Goal: Information Seeking & Learning: Learn about a topic

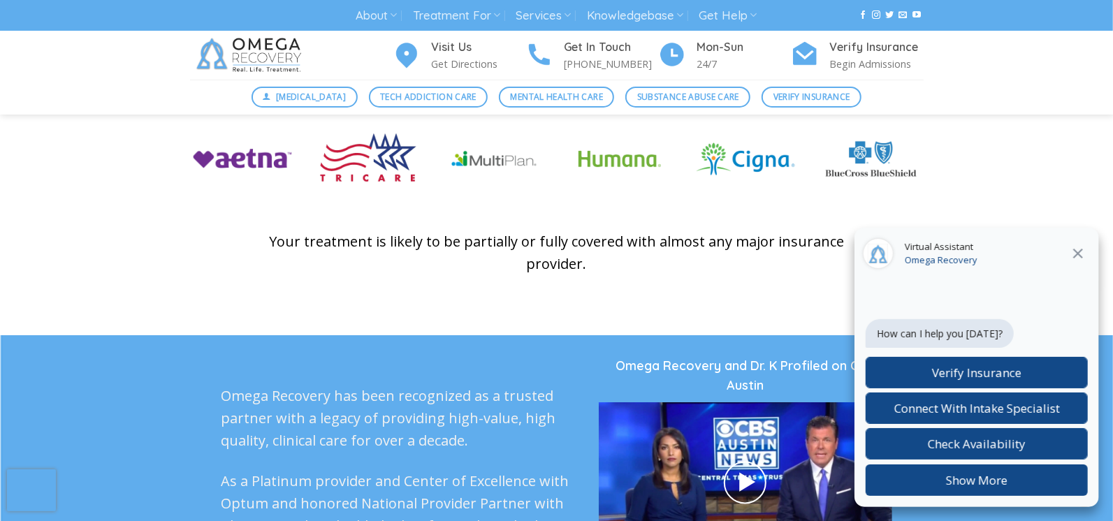
scroll to position [3005, 0]
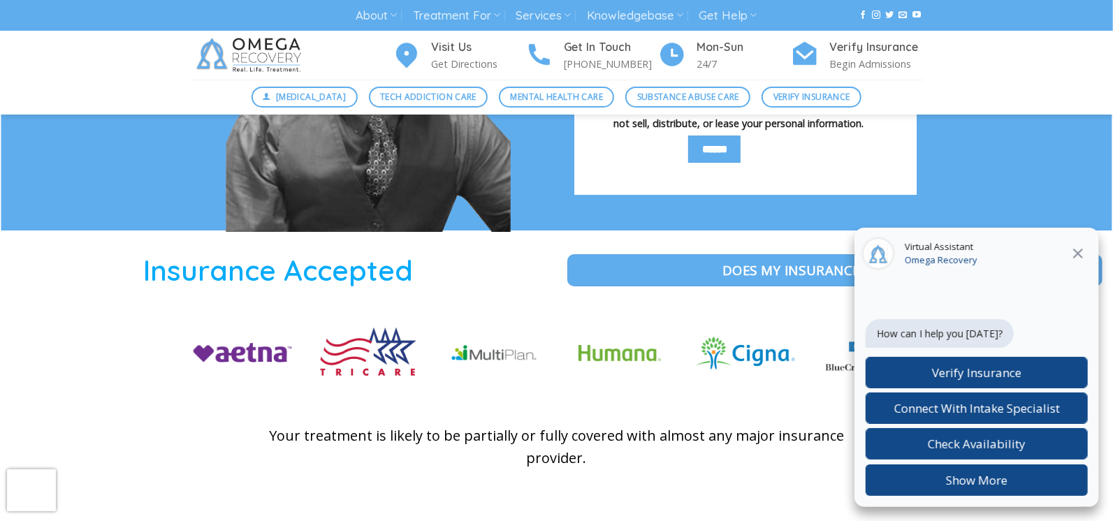
click at [1080, 258] on icon at bounding box center [1078, 253] width 17 height 17
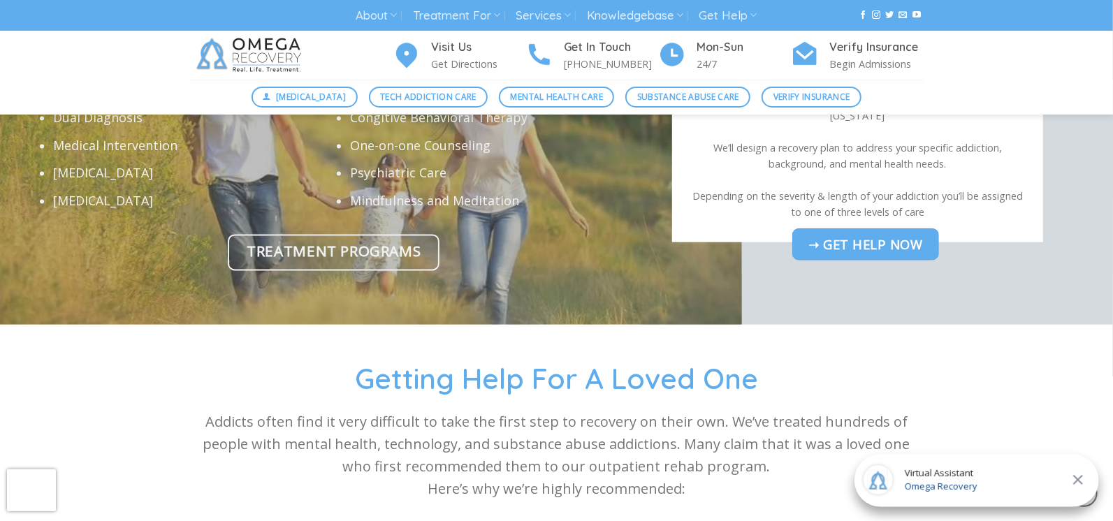
scroll to position [3971, 0]
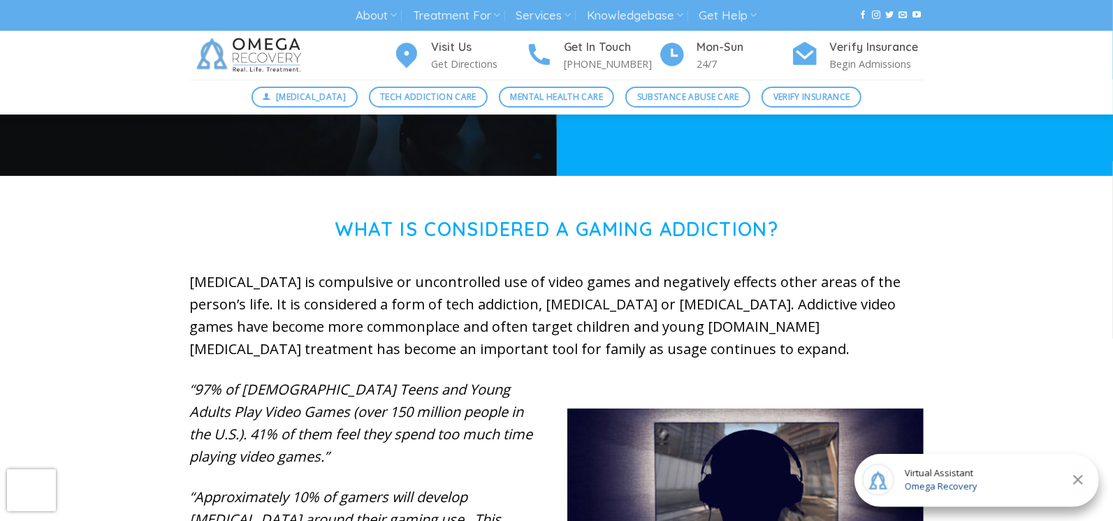
scroll to position [69, 0]
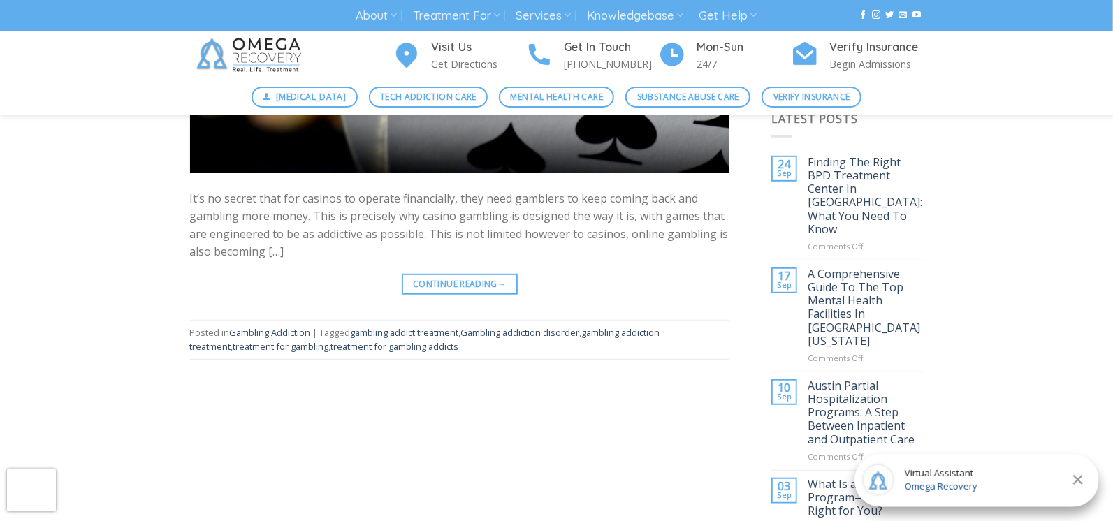
scroll to position [489, 0]
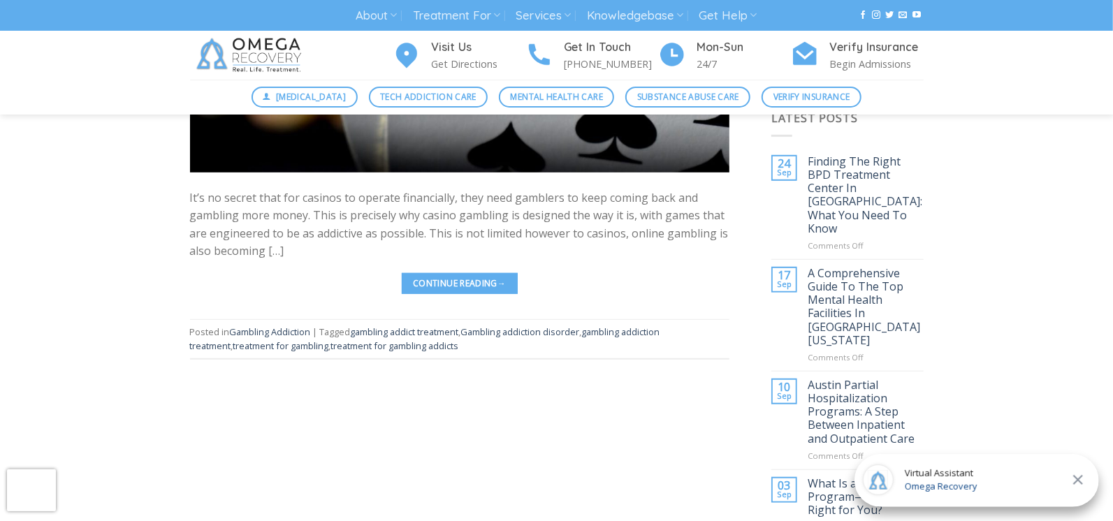
click at [419, 280] on link "Continue reading →" at bounding box center [460, 283] width 116 height 21
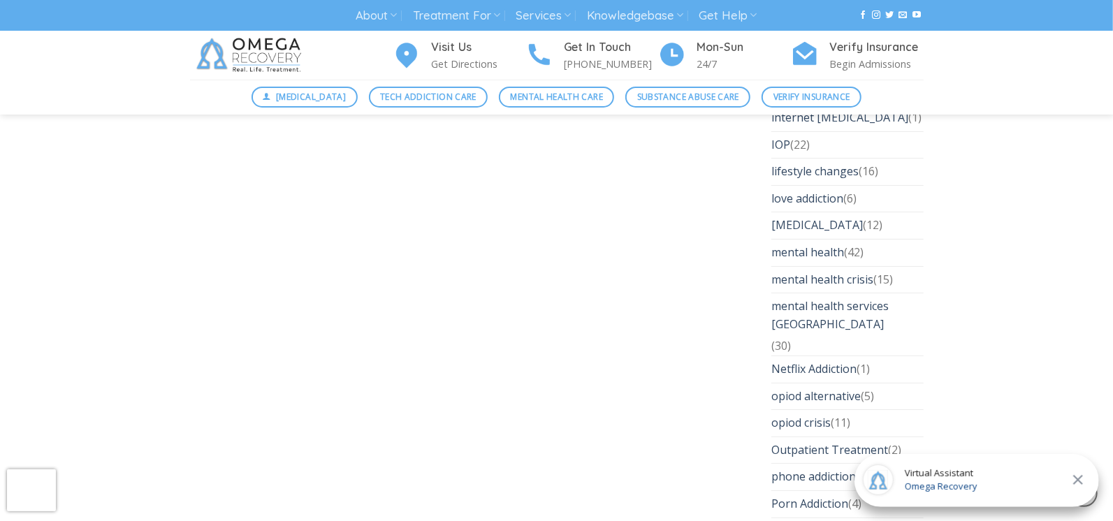
scroll to position [3564, 0]
